Goal: Information Seeking & Learning: Learn about a topic

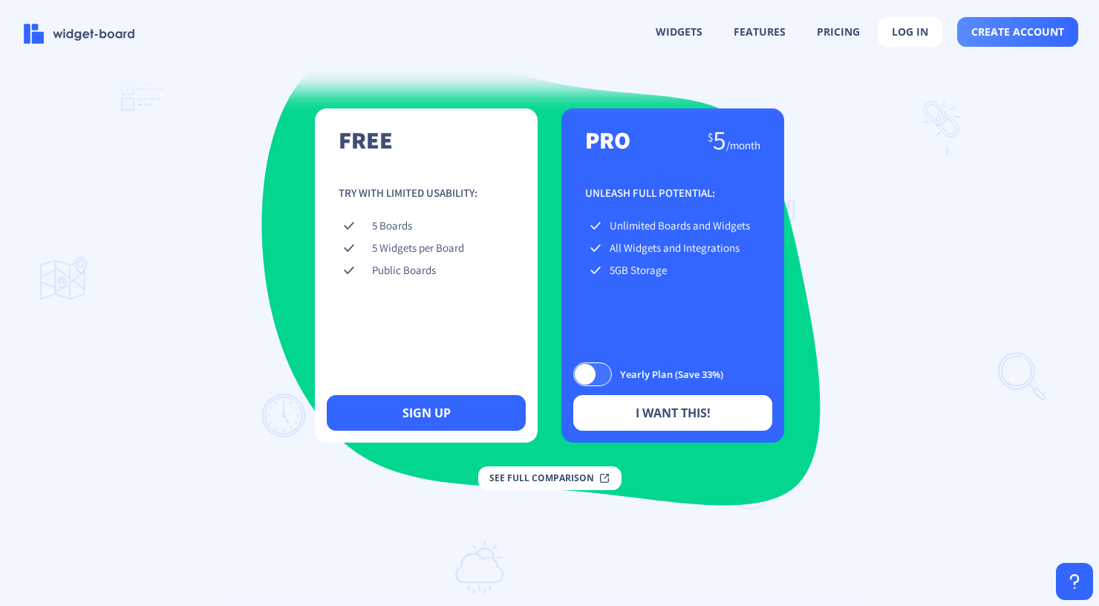
scroll to position [2146, 0]
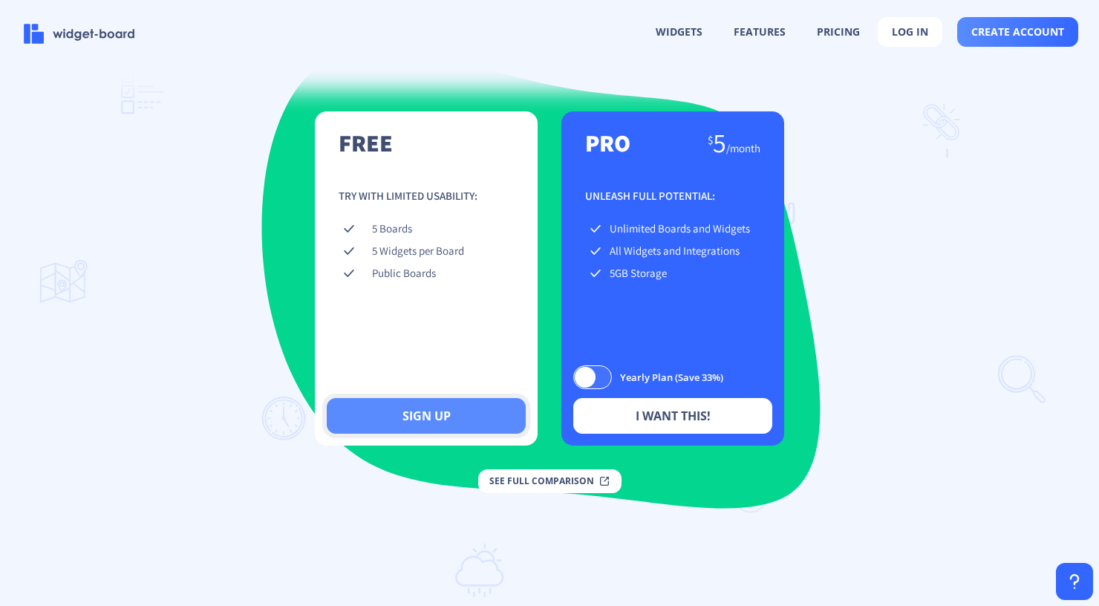
click at [440, 433] on button "sign up" at bounding box center [426, 416] width 199 height 36
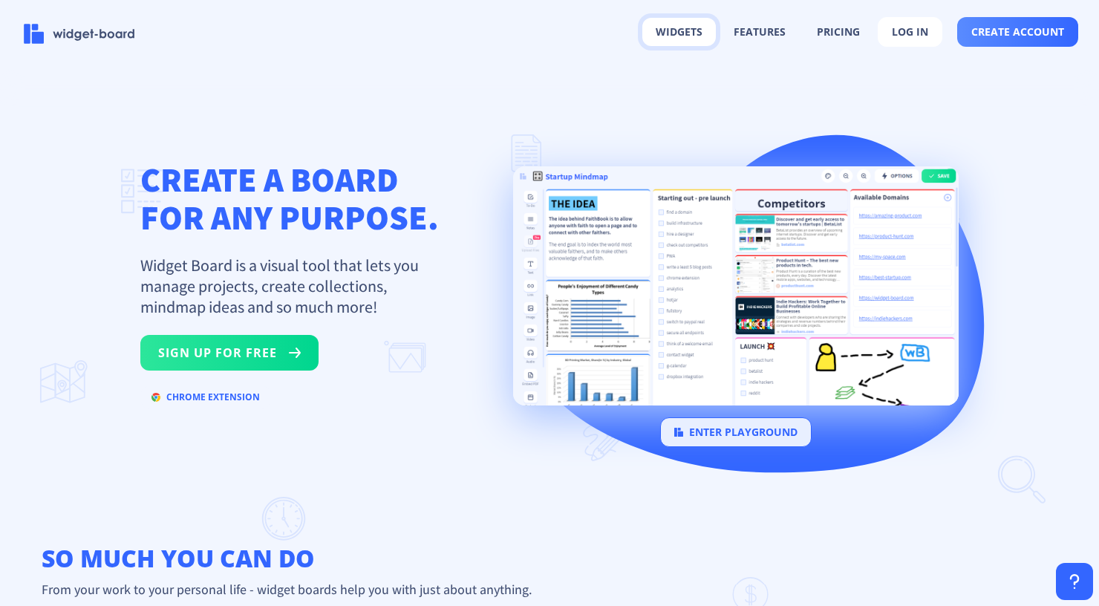
click at [682, 32] on button "widgets" at bounding box center [679, 32] width 74 height 28
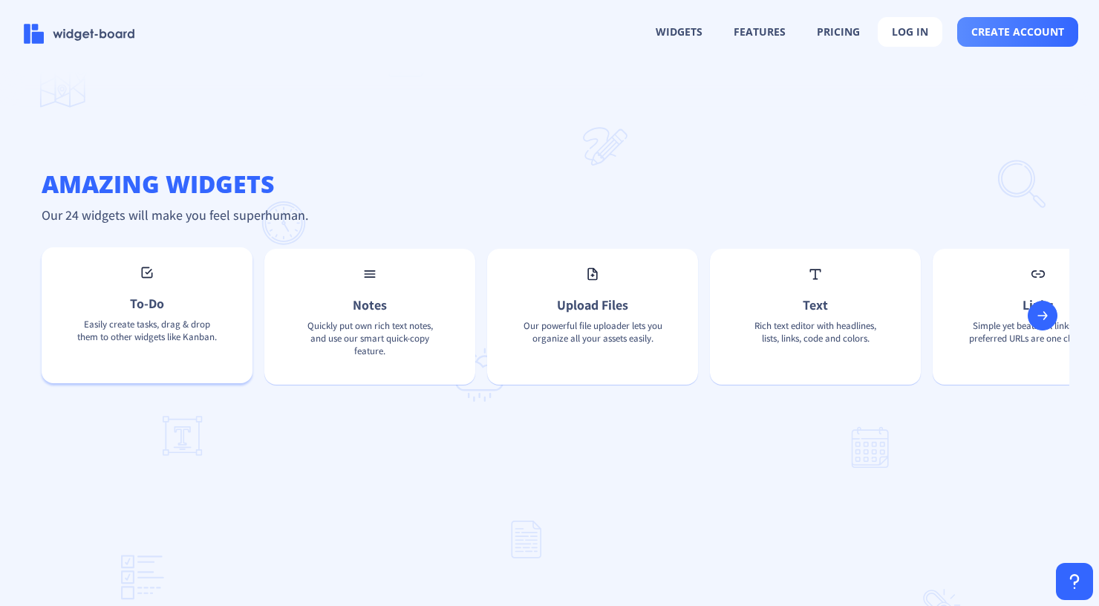
click at [120, 327] on div "To-Do Easily create tasks, drag & drop them to other widgets like Kanban." at bounding box center [147, 315] width 211 height 136
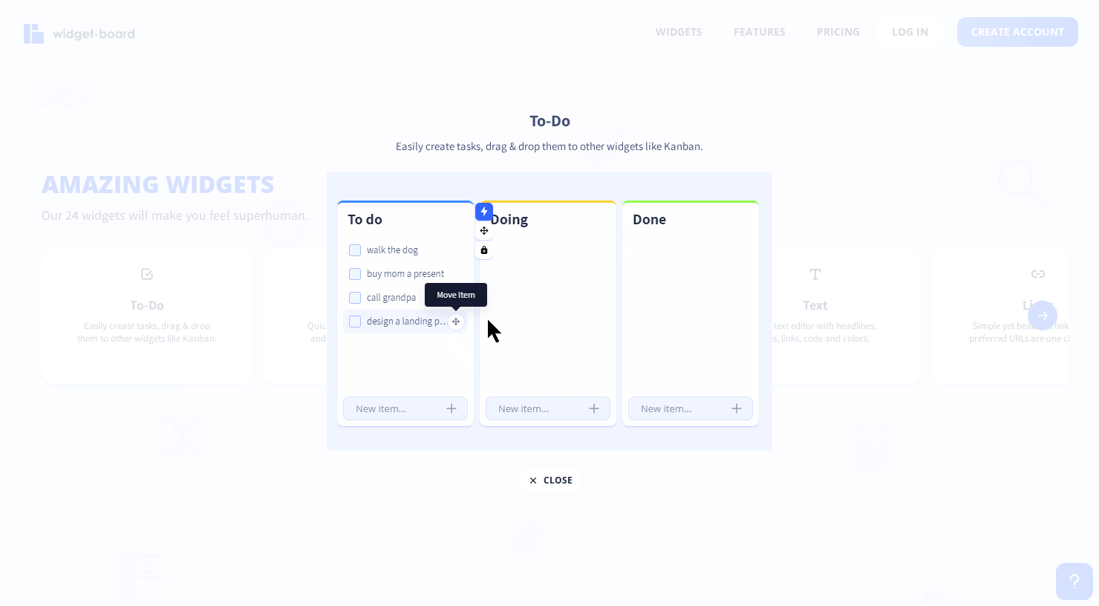
click at [850, 372] on div at bounding box center [549, 303] width 1099 height 606
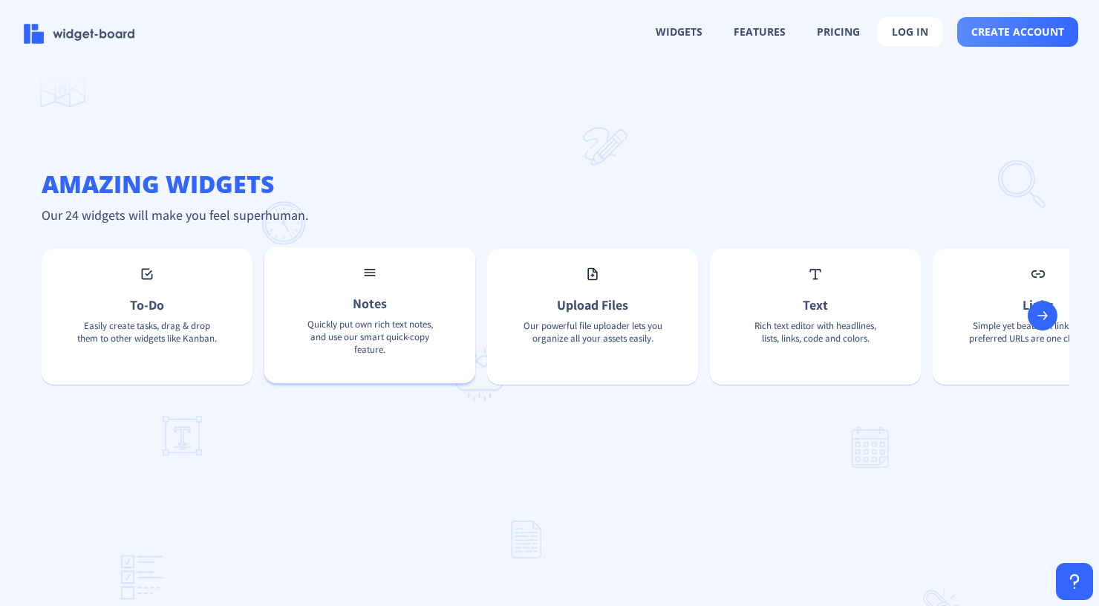
click at [287, 315] on div "Notes Quickly put own rich text notes, and use our smart quick-copy feature." at bounding box center [369, 315] width 211 height 136
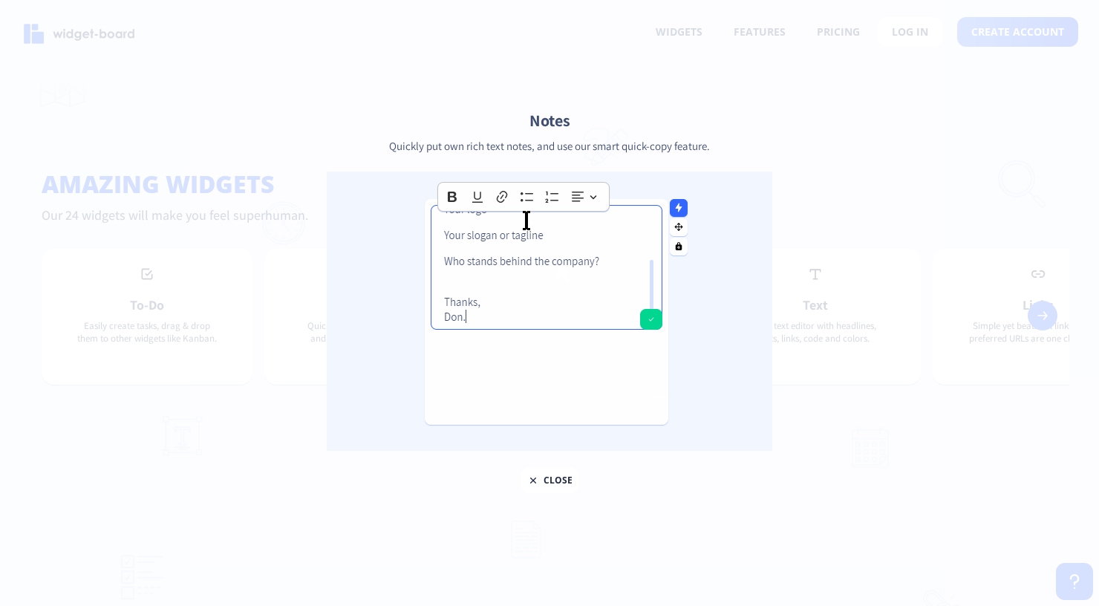
click at [881, 398] on div at bounding box center [549, 303] width 1099 height 606
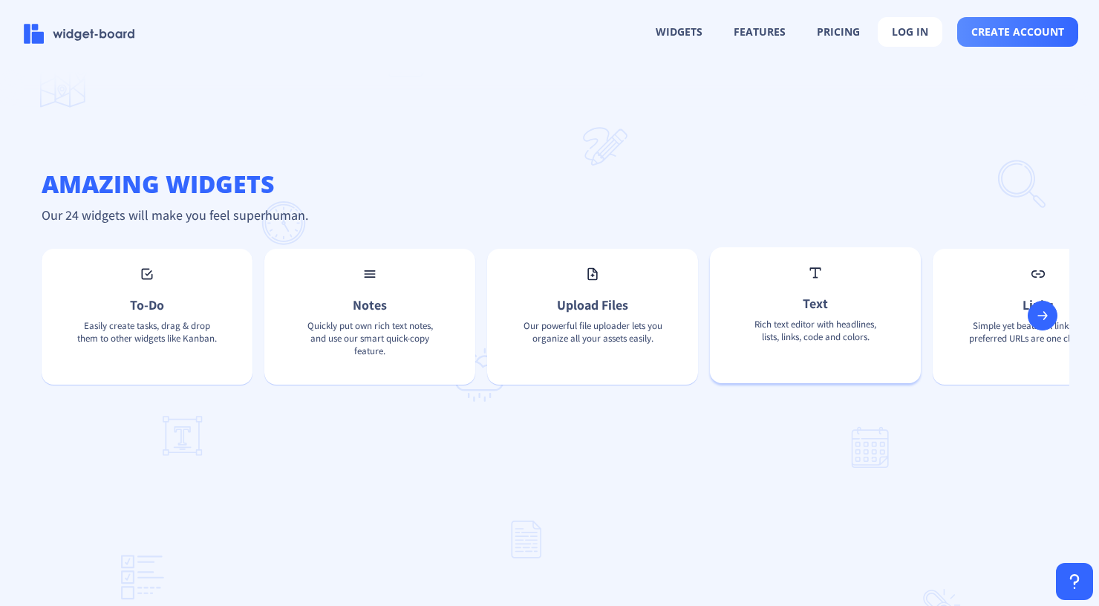
click at [841, 325] on div "Text Rich text editor with headlines, lists, links, code and colors." at bounding box center [815, 315] width 211 height 136
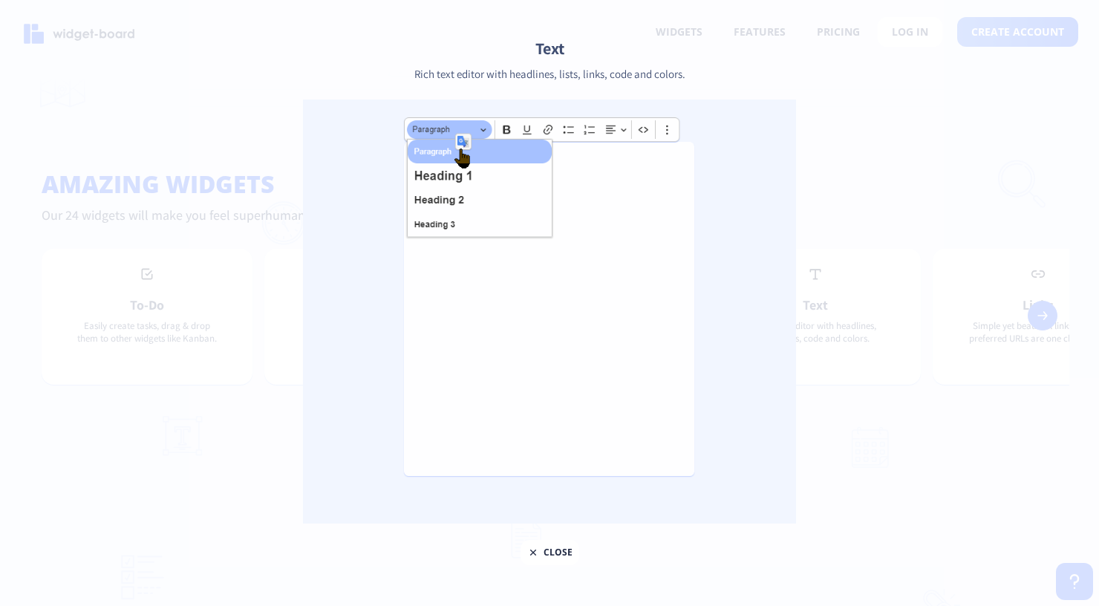
click at [956, 422] on div at bounding box center [549, 303] width 1099 height 606
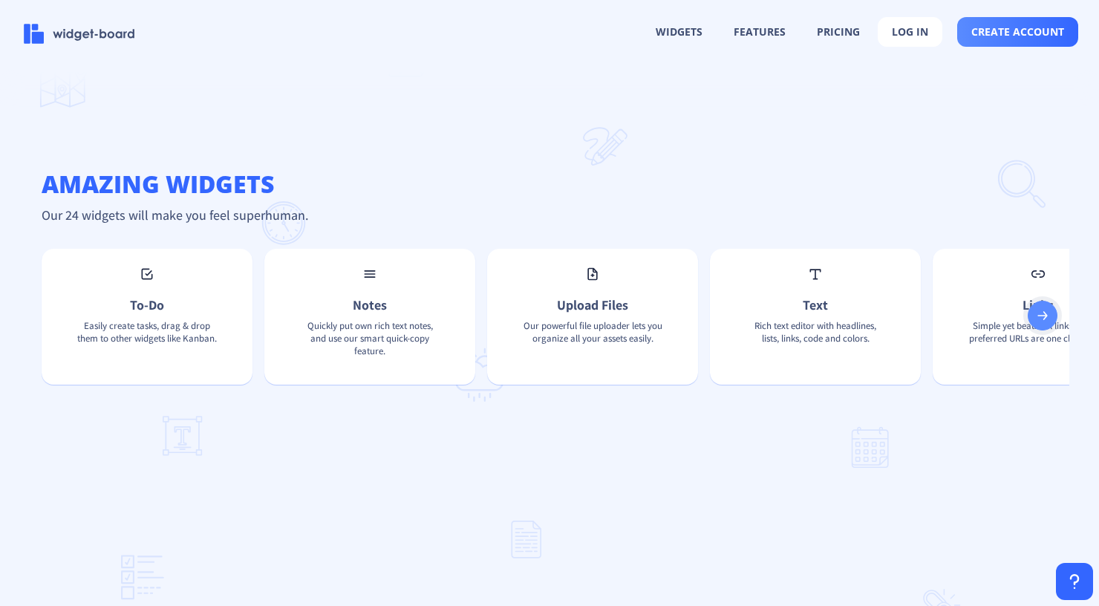
click at [1043, 323] on rect at bounding box center [1042, 315] width 15 height 15
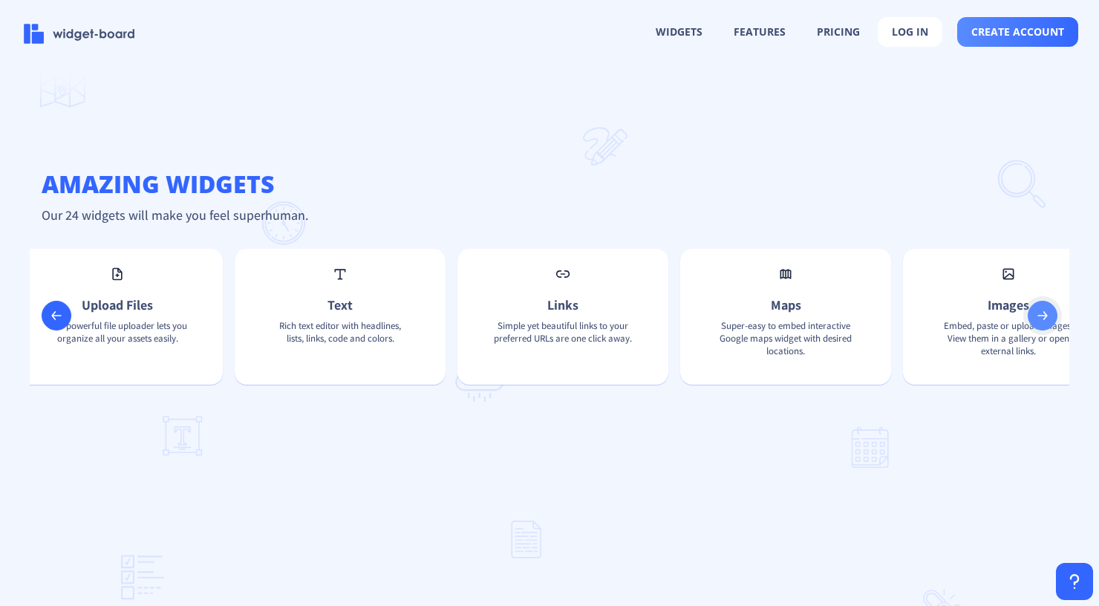
click at [1043, 323] on rect at bounding box center [1042, 315] width 15 height 15
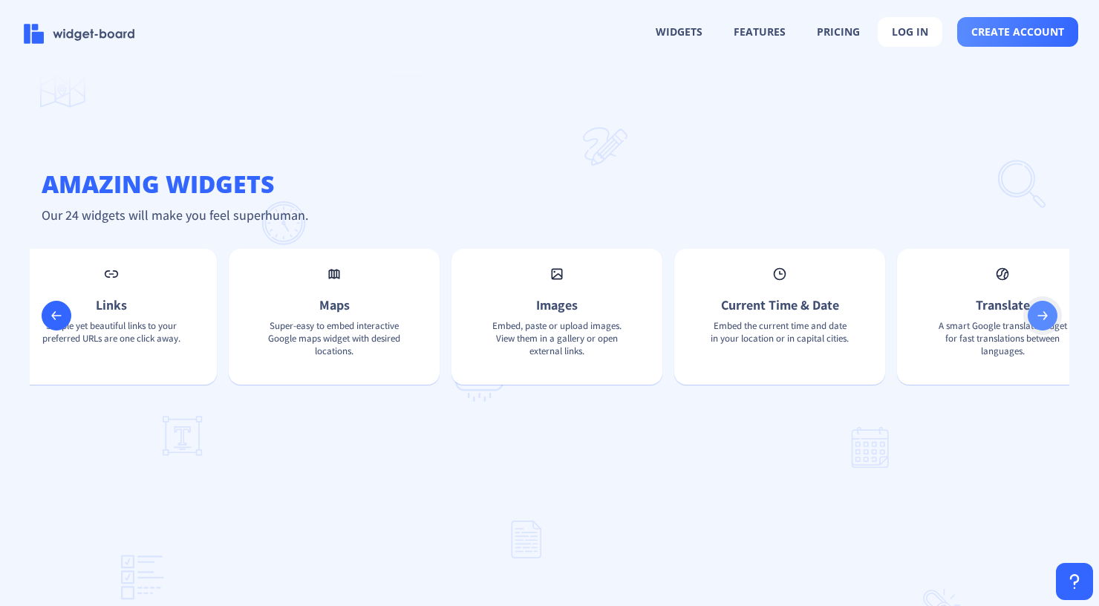
click at [1043, 323] on rect at bounding box center [1042, 315] width 15 height 15
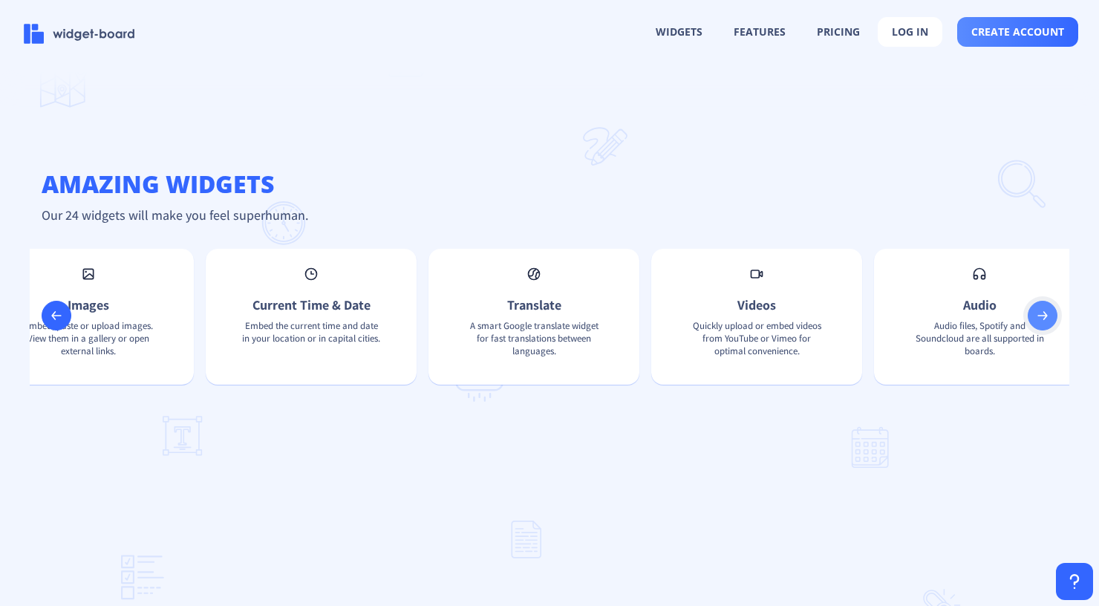
scroll to position [0, 1407]
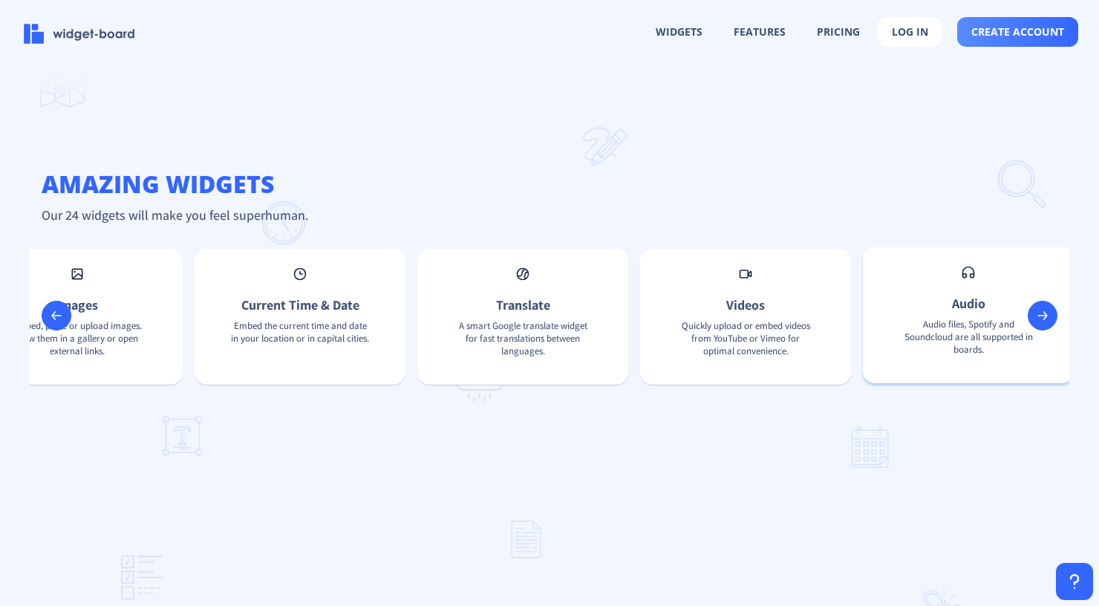
click at [992, 334] on p "Audio files, Spotify and Soundcloud are all supported in boards." at bounding box center [968, 340] width 163 height 45
